Goal: Task Accomplishment & Management: Complete application form

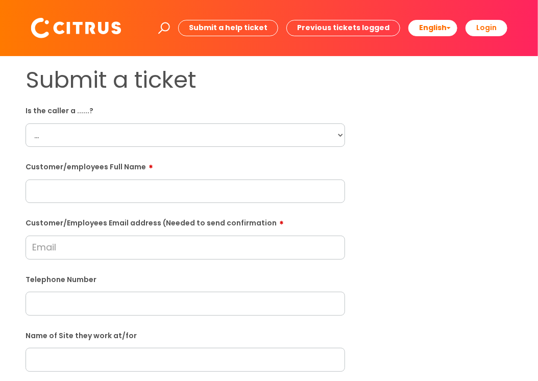
click at [84, 140] on select "... Citrus Customer Citrus Employee [DEMOGRAPHIC_DATA] Supplier" at bounding box center [185, 134] width 319 height 23
select select "Citrus Employee"
click at [26, 123] on select "... Citrus Customer Citrus Employee [DEMOGRAPHIC_DATA] Supplier" at bounding box center [185, 134] width 319 height 23
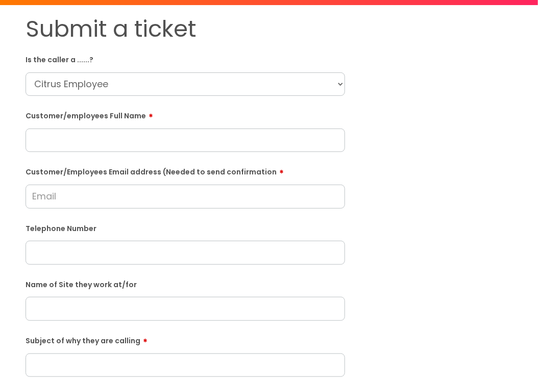
click at [88, 308] on input "text" at bounding box center [185, 308] width 319 height 23
paste input "Whiteley Fort"
type input "Whiteley Fort"
click at [79, 135] on input "text" at bounding box center [185, 140] width 319 height 23
paste input "Ruta Neverdauskaite"
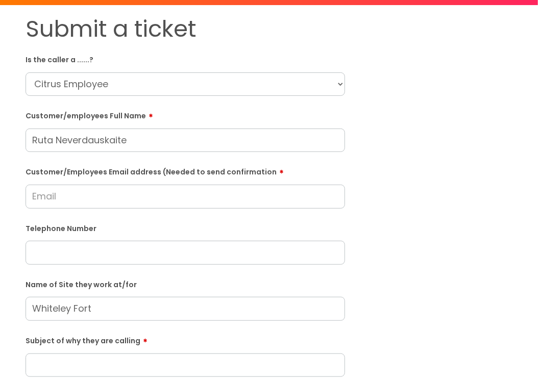
type input "Ruta Neverdauskaite"
click at [47, 193] on input "Customer/Employees Email address (Needed to send confirmation" at bounding box center [185, 196] width 319 height 23
paste input "[EMAIL_ADDRESS][DOMAIN_NAME]"
type input "[EMAIL_ADDRESS][DOMAIN_NAME]"
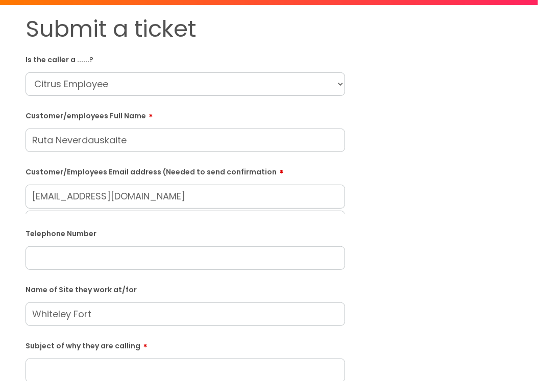
click at [392, 208] on div "Submit a ticket Is the caller a ......? ... Citrus Customer Citrus Employee [DE…" at bounding box center [269, 311] width 502 height 593
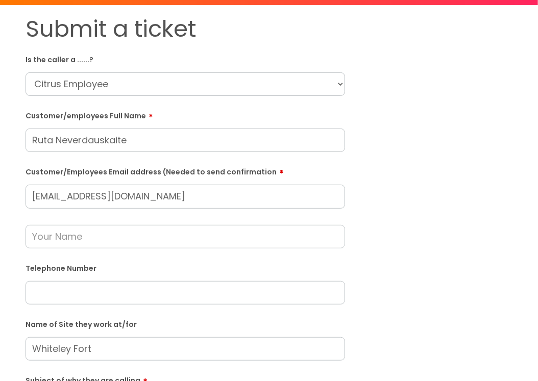
drag, startPoint x: 55, startPoint y: 237, endPoint x: 108, endPoint y: 244, distance: 53.5
click at [55, 237] on input "text" at bounding box center [185, 236] width 319 height 23
click at [443, 240] on div "Submit a ticket Is the caller a ......? ... Citrus Customer Citrus Employee Con…" at bounding box center [269, 329] width 502 height 628
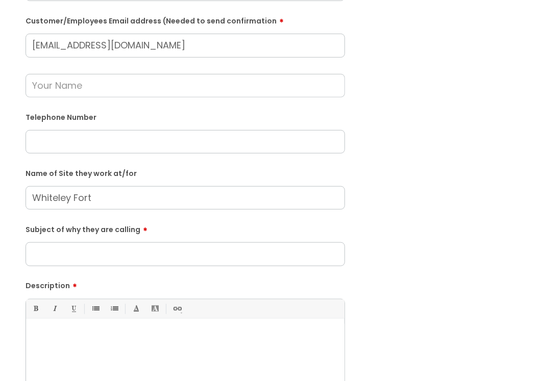
scroll to position [204, 0]
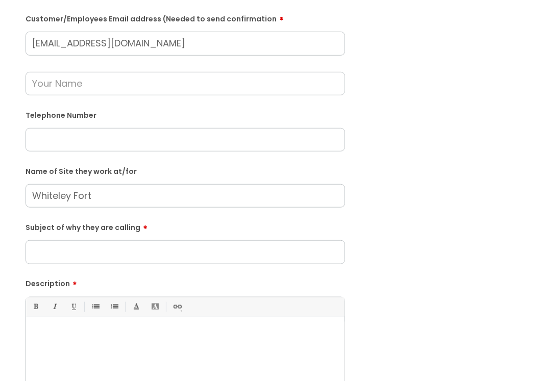
click at [70, 242] on input "Subject of why they are calling" at bounding box center [185, 251] width 319 height 23
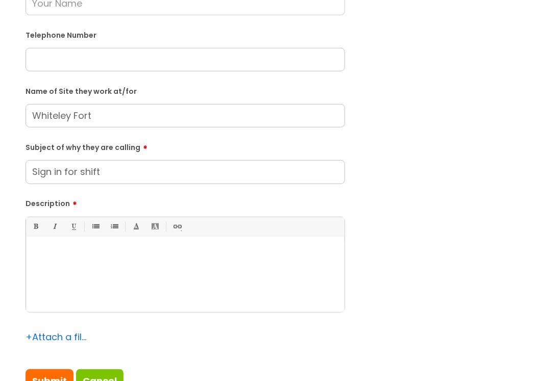
scroll to position [306, 0]
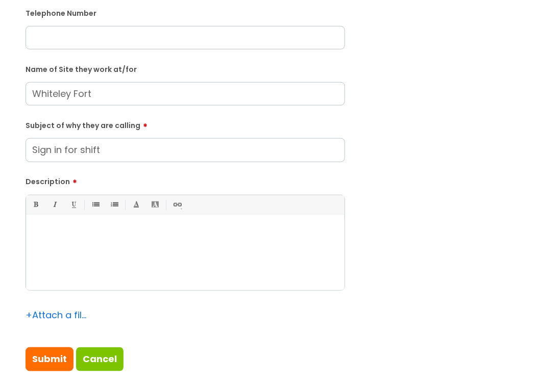
type input "Sign in for shift"
drag, startPoint x: 76, startPoint y: 301, endPoint x: 71, endPoint y: 257, distance: 44.1
click at [76, 301] on div "Bold (Ctrl-B) Italic (Ctrl-I) Underline(Ctrl-U) • Unordered List (Ctrl-Shift-7)…" at bounding box center [185, 266] width 319 height 142
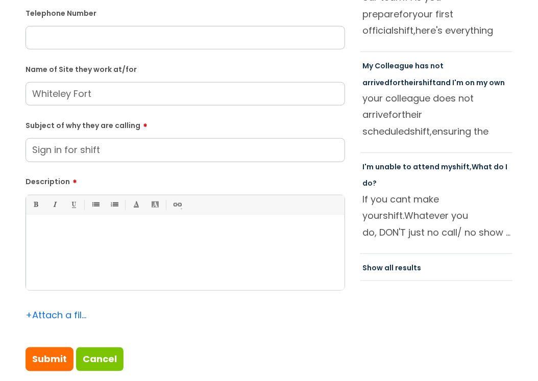
click at [70, 252] on div at bounding box center [185, 255] width 318 height 70
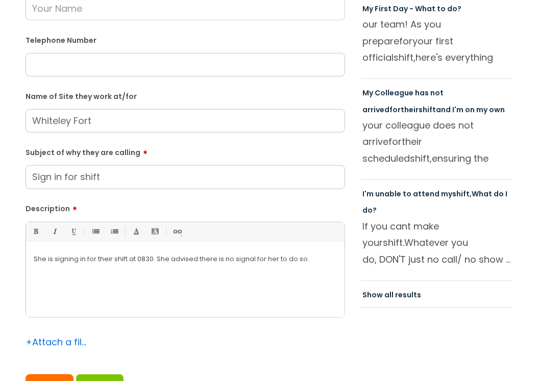
scroll to position [255, 0]
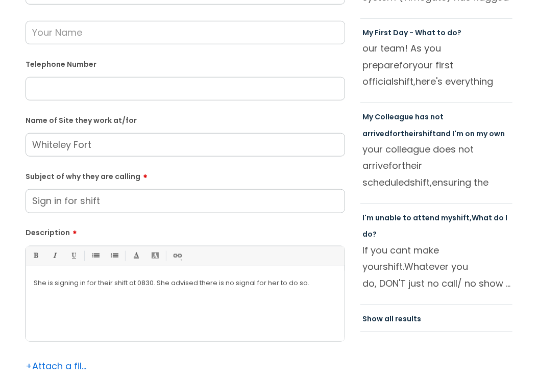
click at [69, 91] on input "text" at bounding box center [185, 88] width 319 height 23
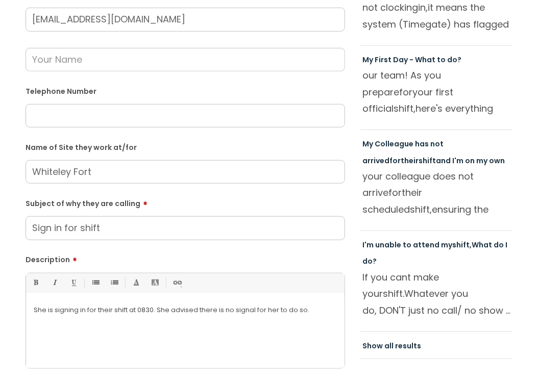
scroll to position [204, 0]
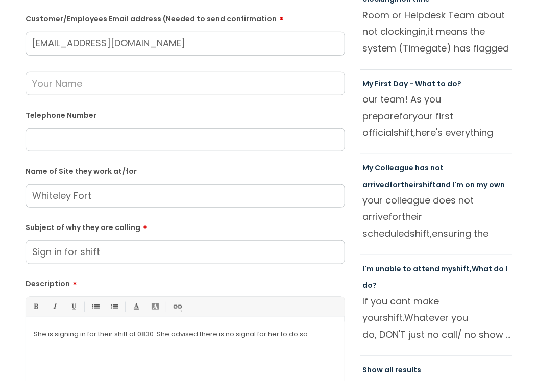
drag, startPoint x: 63, startPoint y: 140, endPoint x: 62, endPoint y: 116, distance: 24.5
click at [63, 140] on input "text" at bounding box center [185, 139] width 319 height 23
paste input "07512606622"
type input "07512606622"
click at [58, 81] on input "text" at bounding box center [185, 83] width 319 height 23
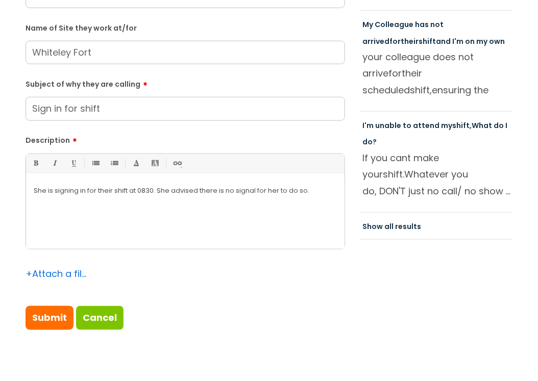
scroll to position [357, 0]
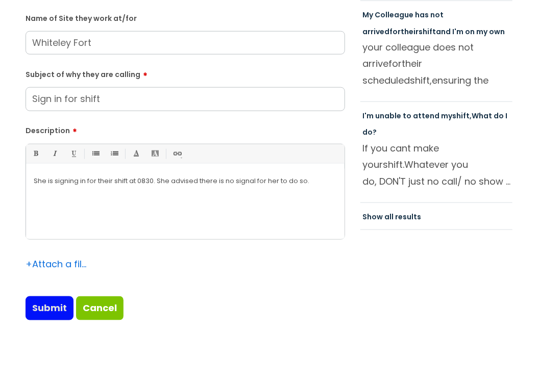
type input "Moneypenny"
click at [54, 305] on input "Submit" at bounding box center [50, 307] width 48 height 23
type input "Please Wait..."
